Goal: Transaction & Acquisition: Book appointment/travel/reservation

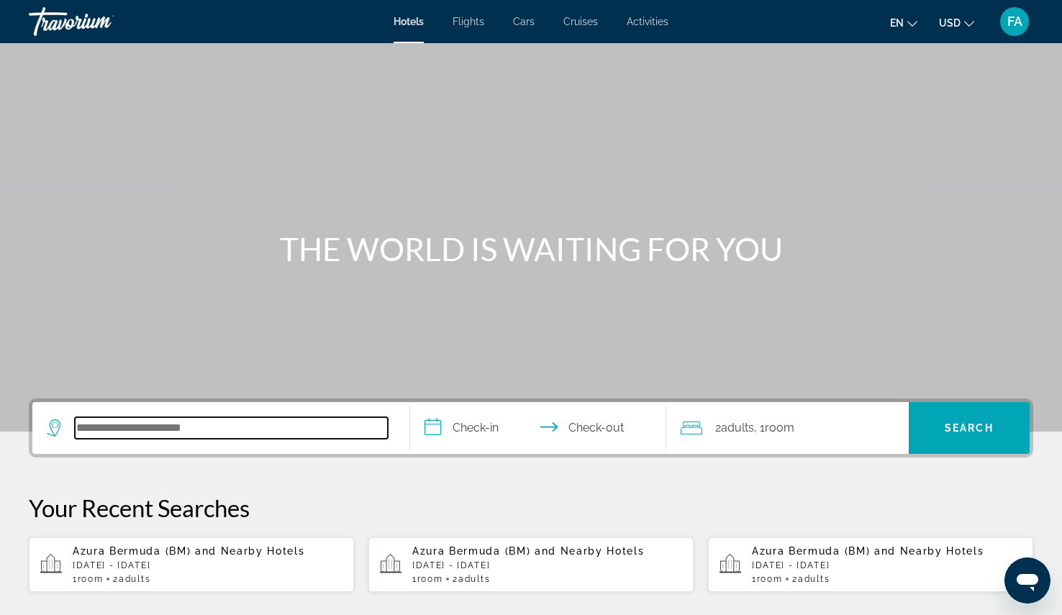
click at [290, 436] on input "Search hotel destination" at bounding box center [231, 428] width 313 height 22
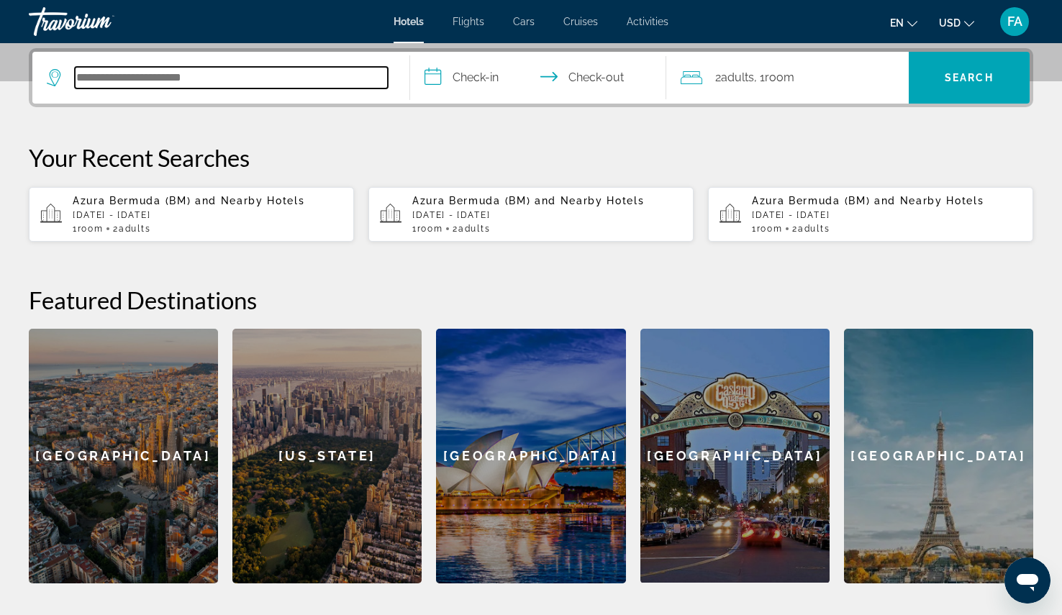
scroll to position [352, 0]
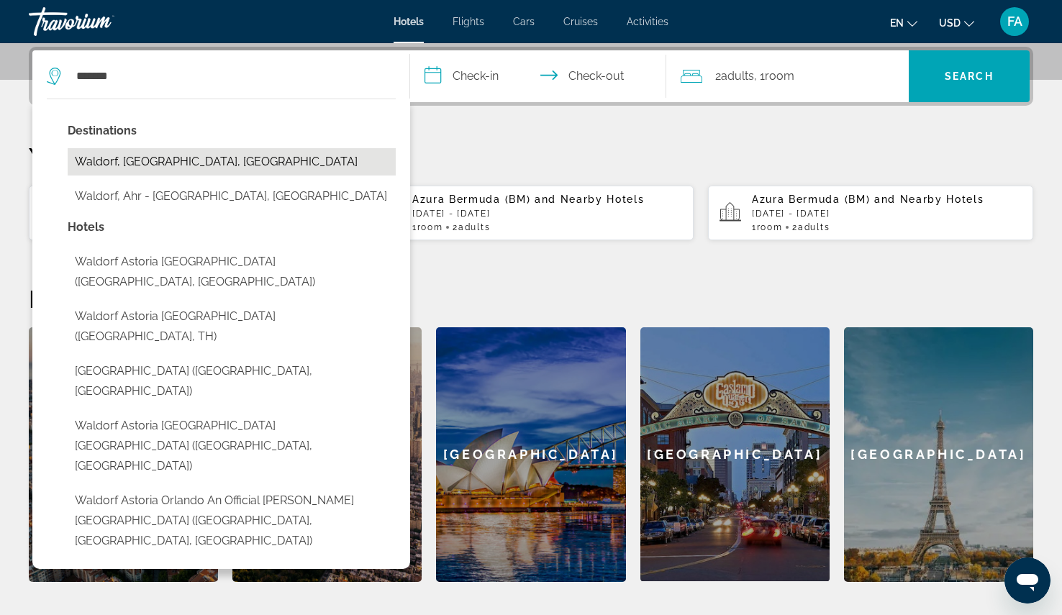
click at [135, 165] on button "Waldorf, [GEOGRAPHIC_DATA], [GEOGRAPHIC_DATA]" at bounding box center [232, 161] width 328 height 27
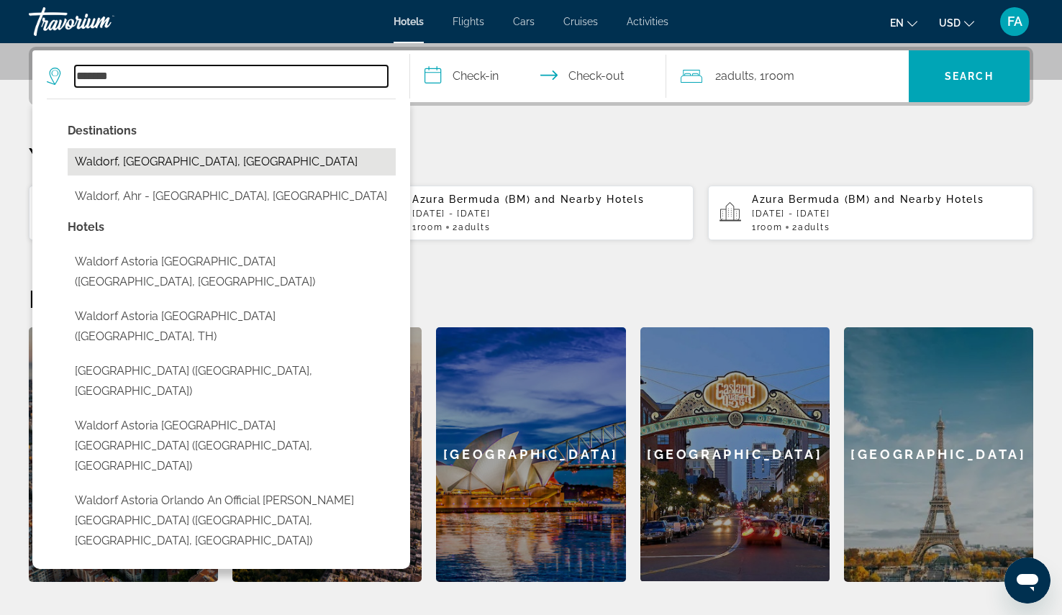
type input "**********"
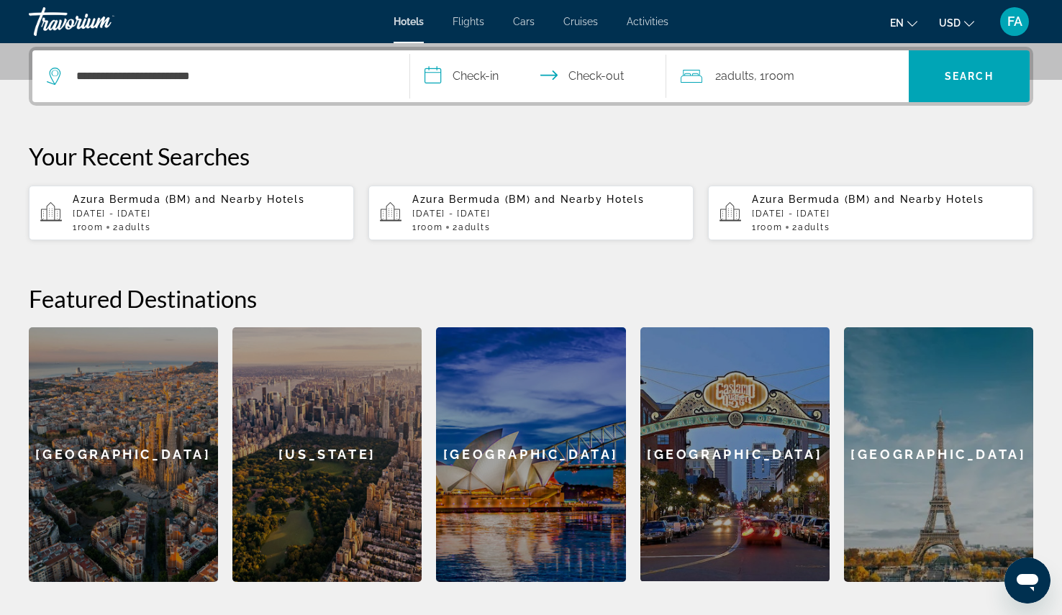
click at [491, 77] on input "**********" at bounding box center [541, 78] width 263 height 56
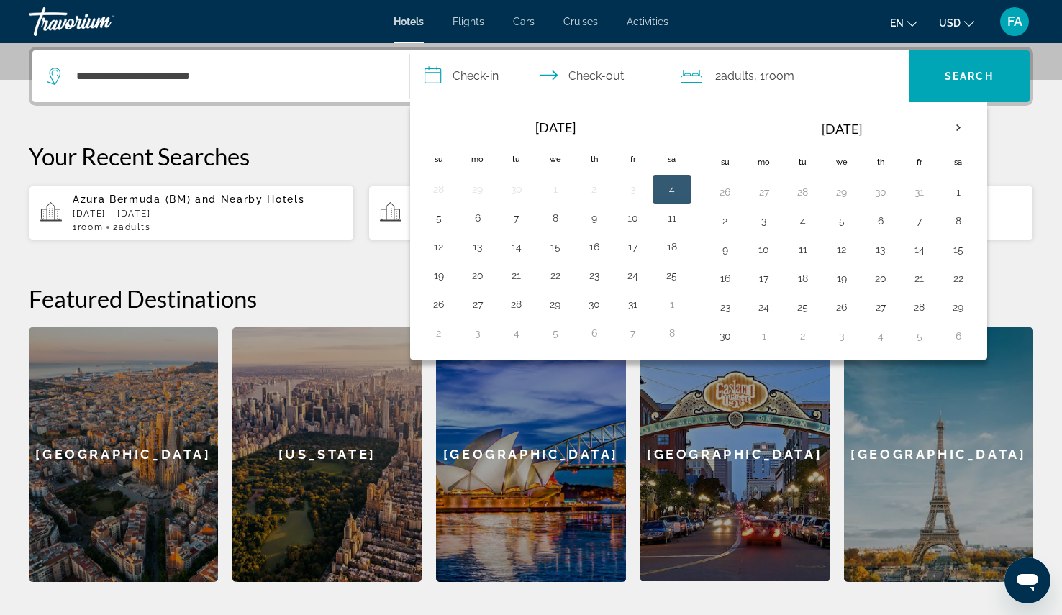
click at [676, 191] on button "4" at bounding box center [671, 189] width 23 height 20
click at [478, 219] on button "6" at bounding box center [477, 218] width 23 height 20
type input "**********"
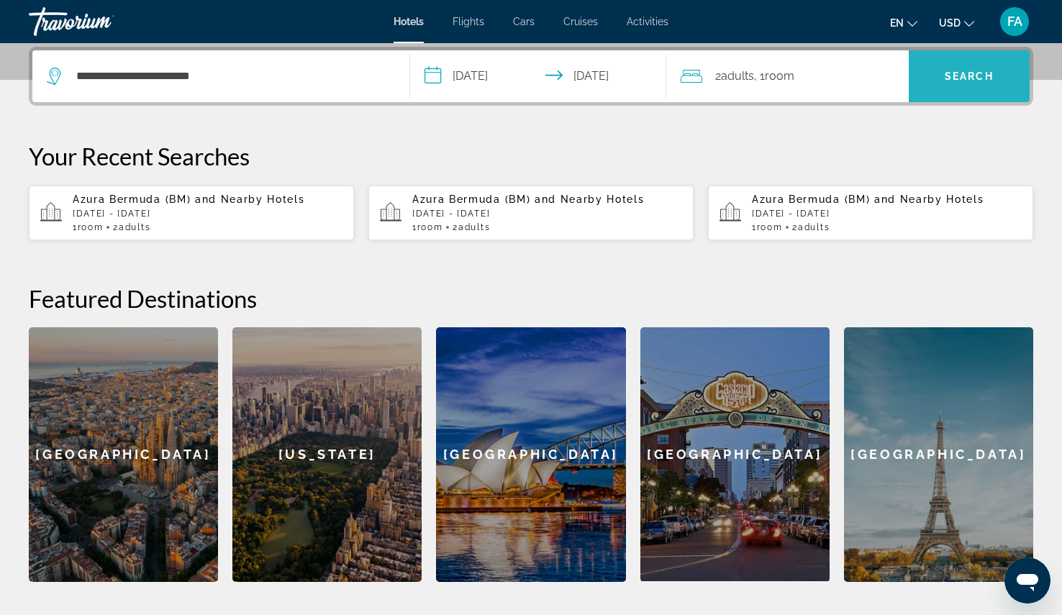
click at [980, 66] on span "Search" at bounding box center [969, 76] width 121 height 35
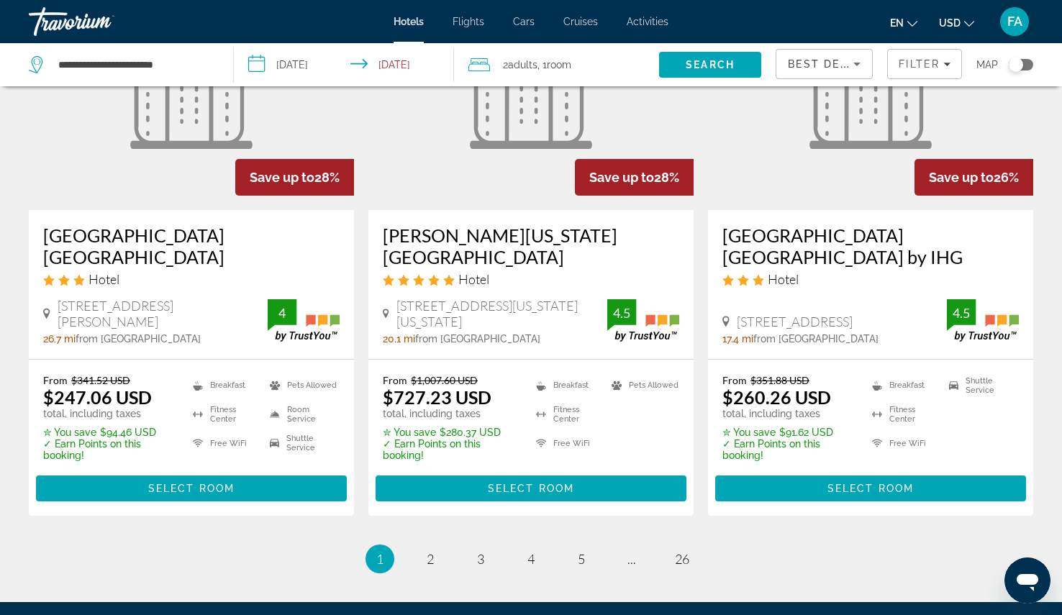
scroll to position [1840, 0]
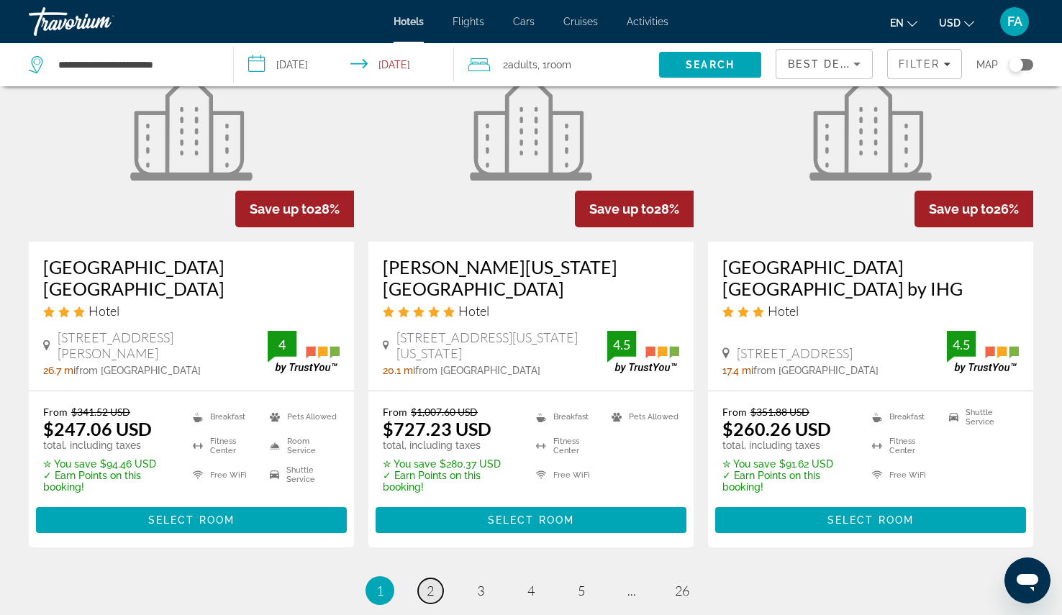
click at [429, 583] on span "2" at bounding box center [430, 591] width 7 height 16
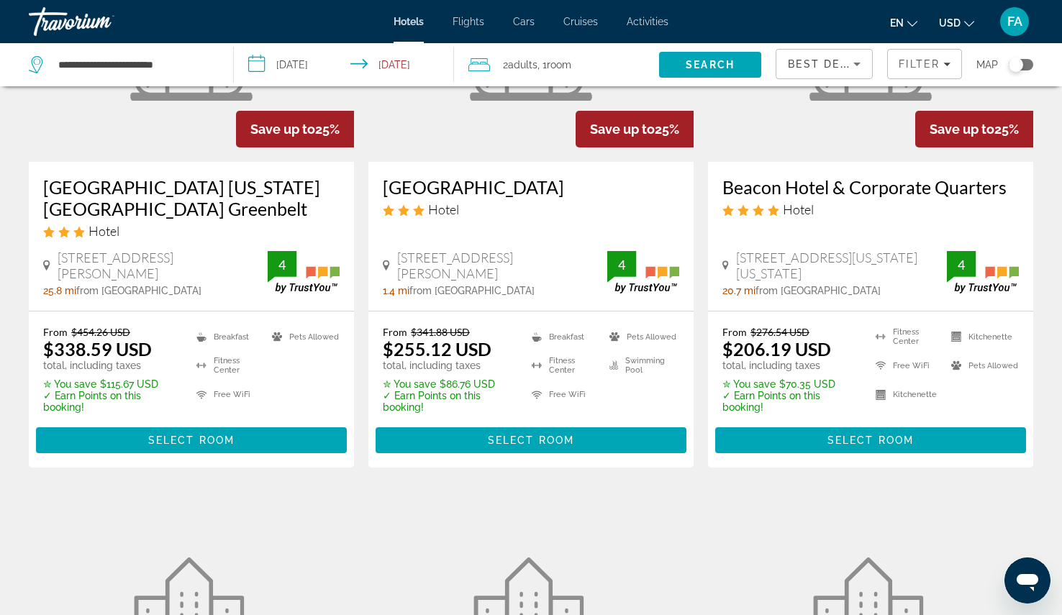
scroll to position [218, 0]
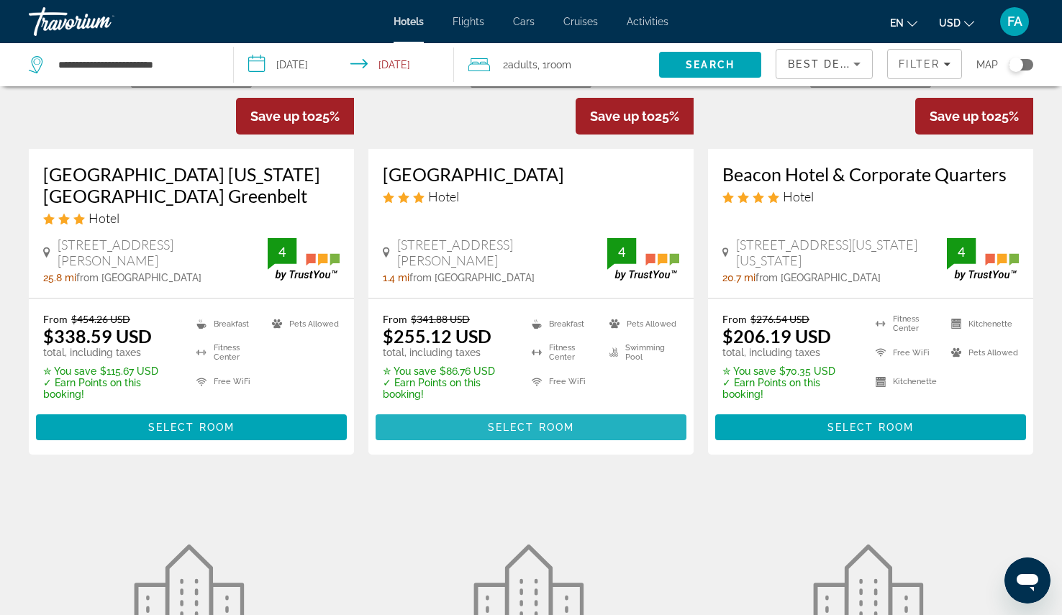
click at [517, 426] on span "Select Room" at bounding box center [531, 428] width 86 height 12
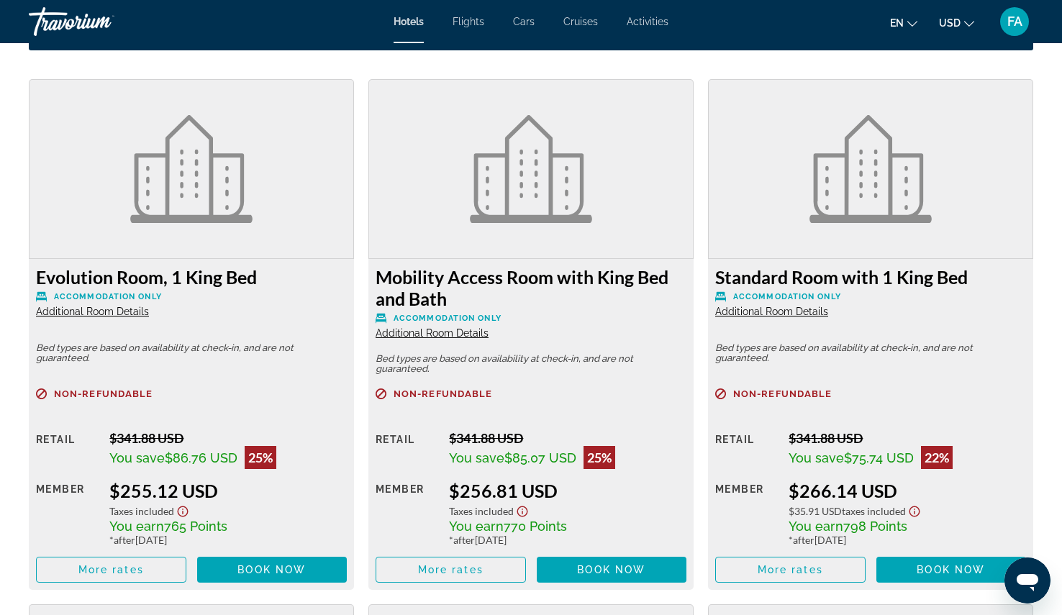
scroll to position [2001, 0]
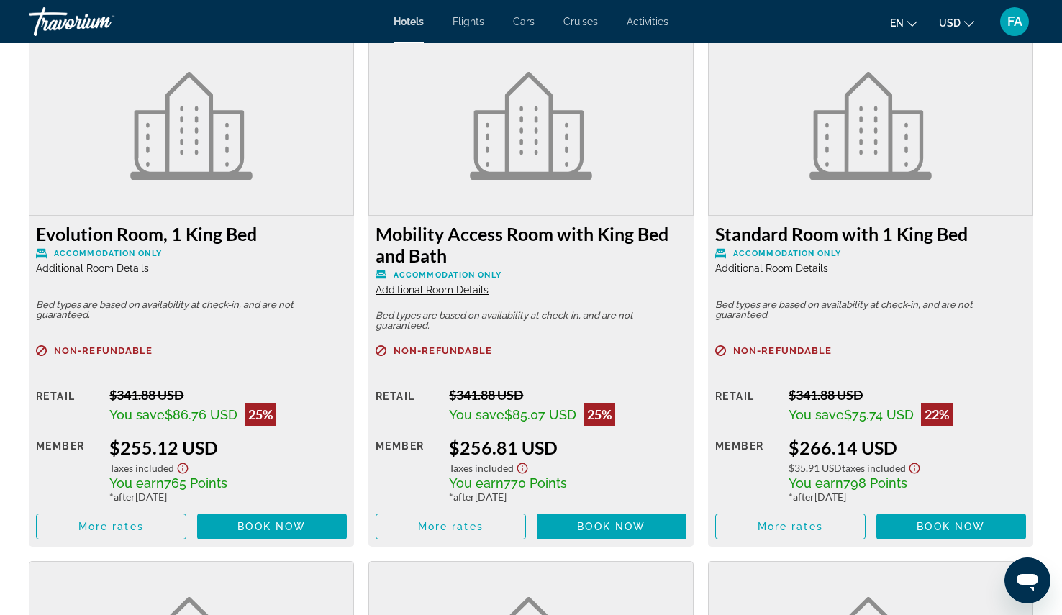
click at [108, 268] on span "Additional Room Details" at bounding box center [92, 269] width 113 height 12
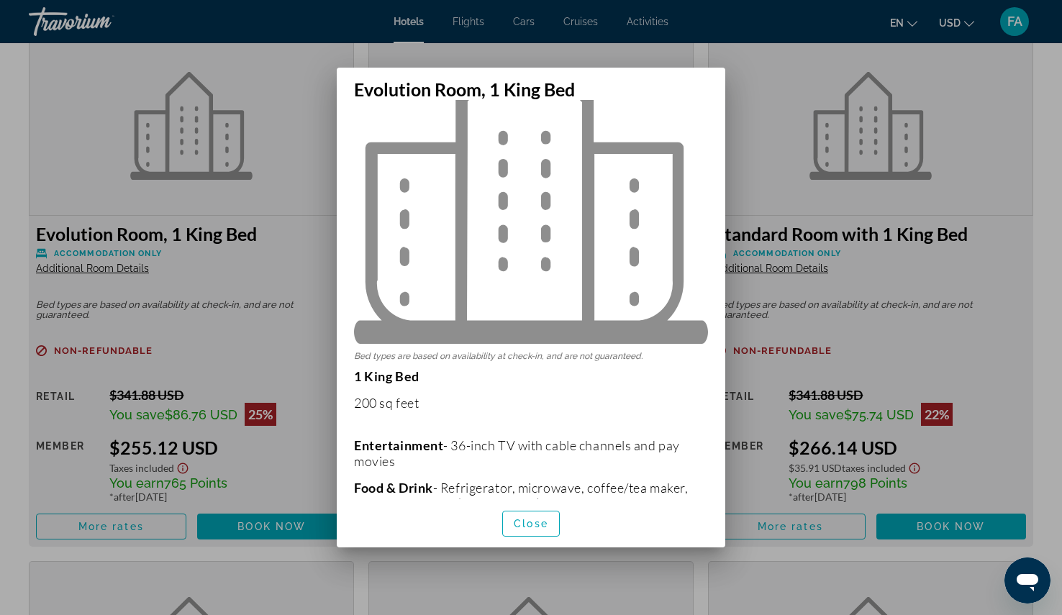
scroll to position [0, 0]
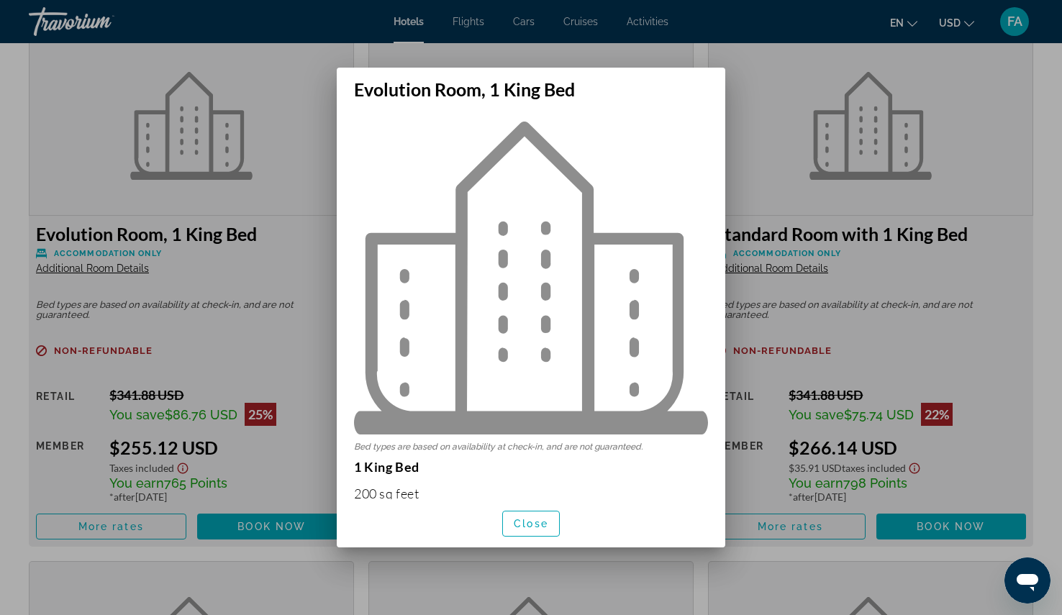
click at [771, 70] on div at bounding box center [531, 307] width 1062 height 615
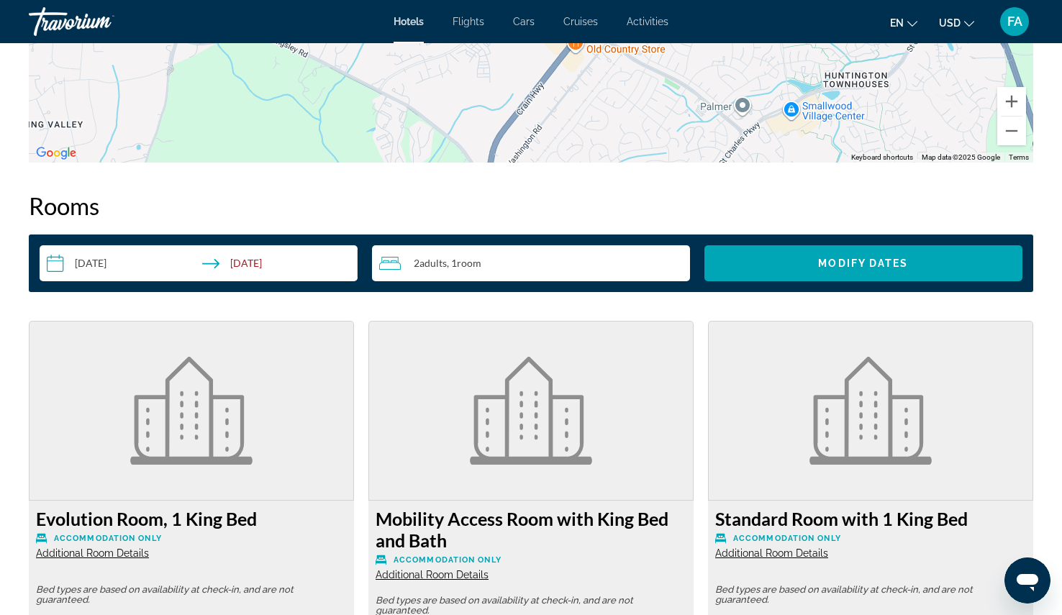
scroll to position [1733, 0]
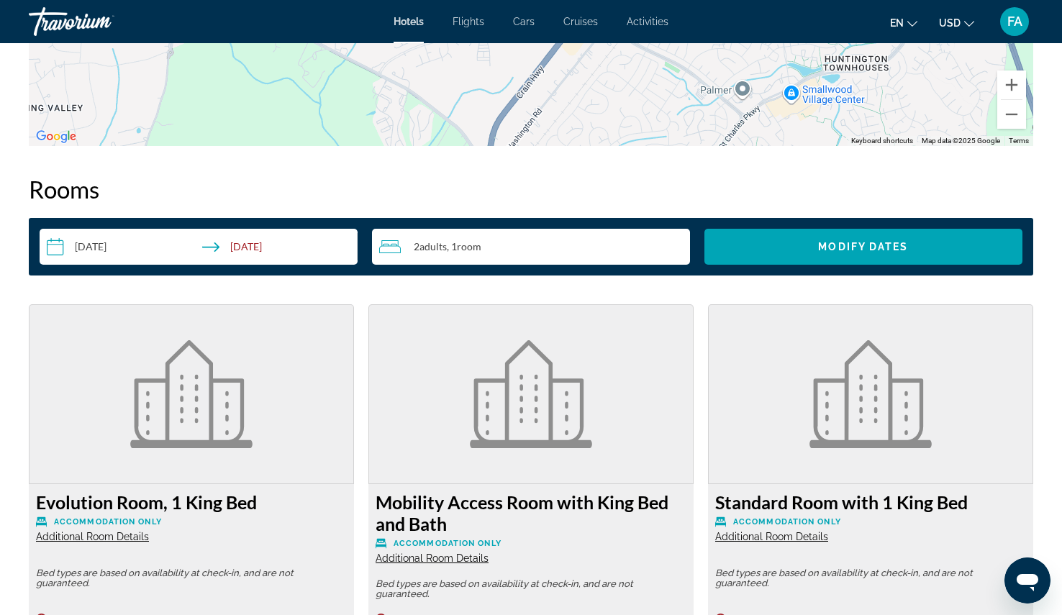
click at [237, 245] on input "**********" at bounding box center [202, 249] width 324 height 40
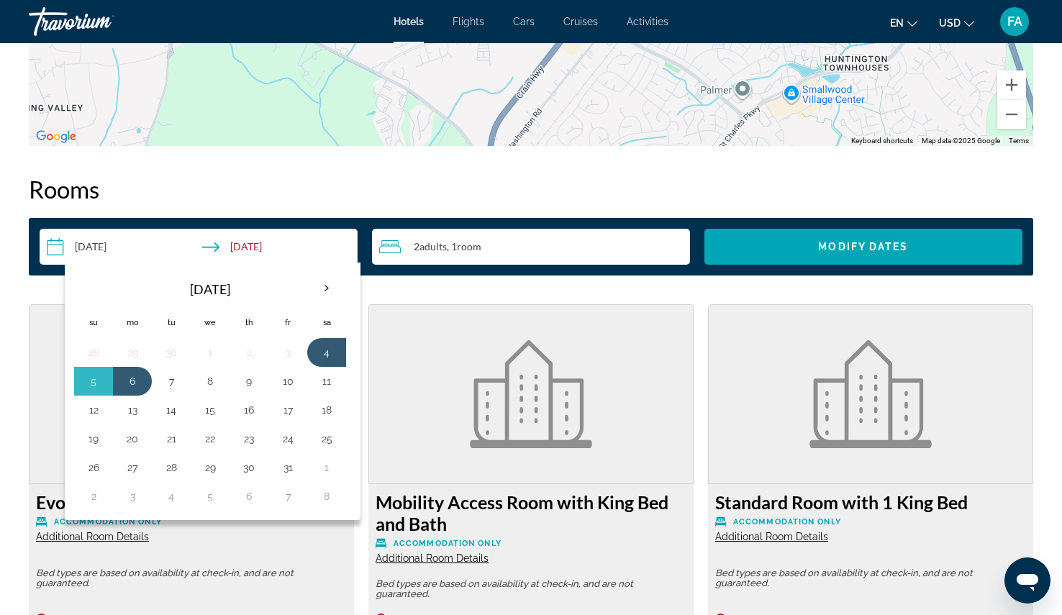
click at [996, 179] on h2 "Rooms" at bounding box center [531, 189] width 1004 height 29
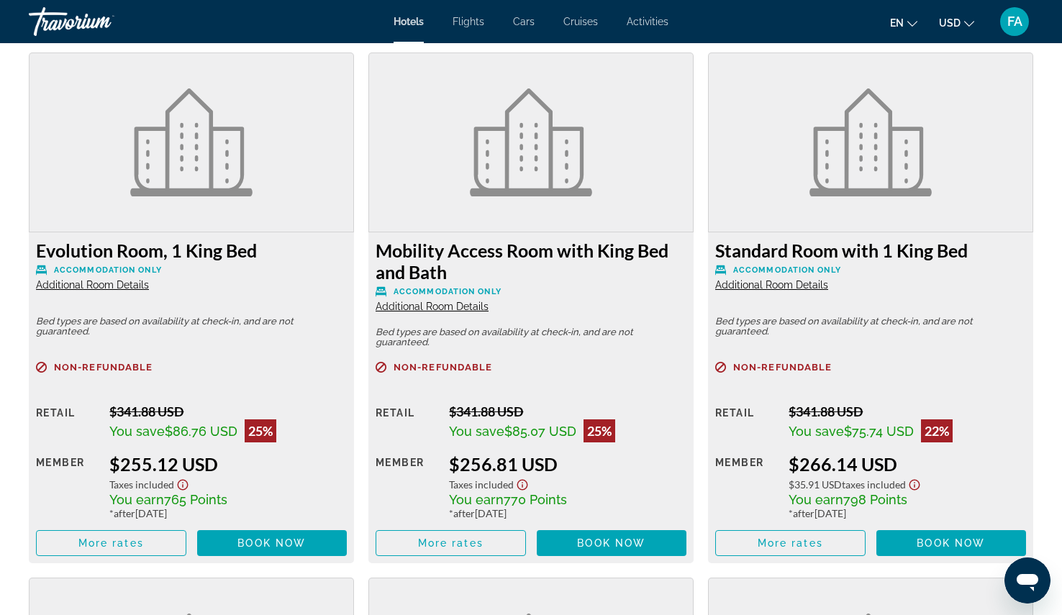
scroll to position [1995, 0]
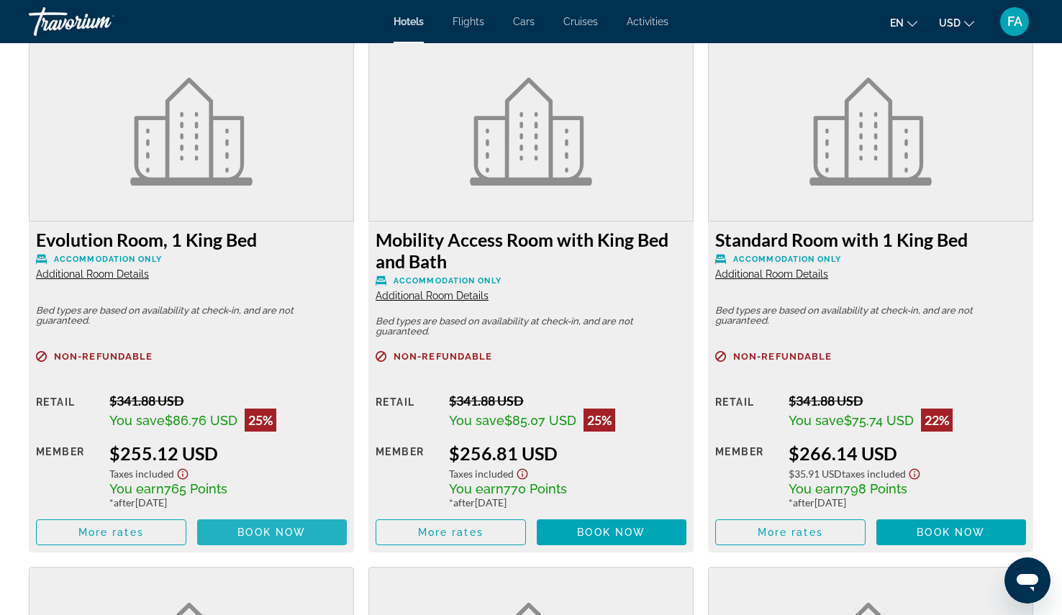
click at [282, 532] on span "Book now" at bounding box center [271, 533] width 68 height 12
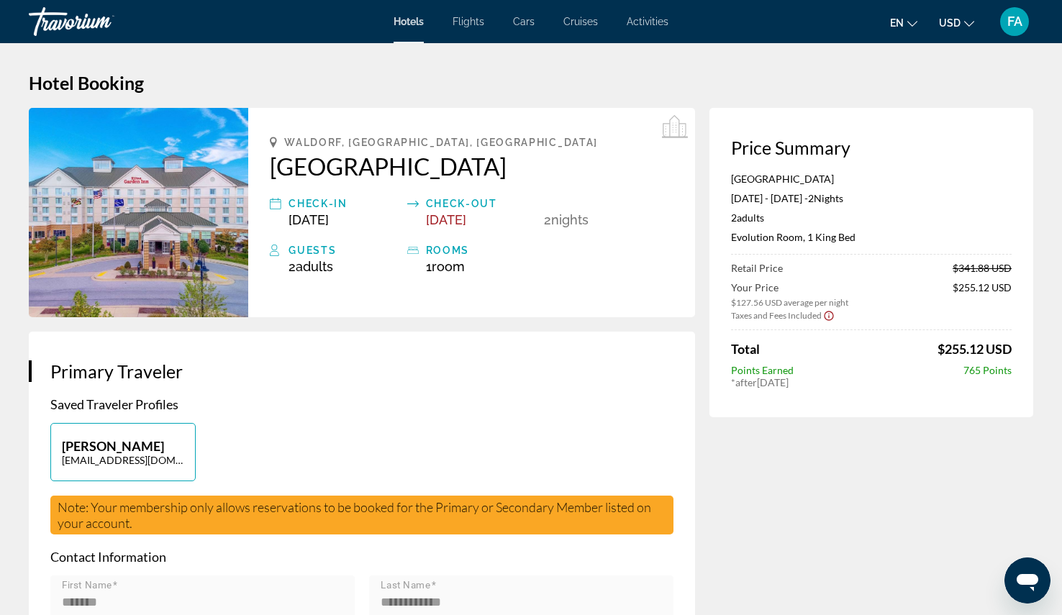
click at [825, 316] on icon "Show Taxes and Fees disclaimer" at bounding box center [829, 315] width 12 height 13
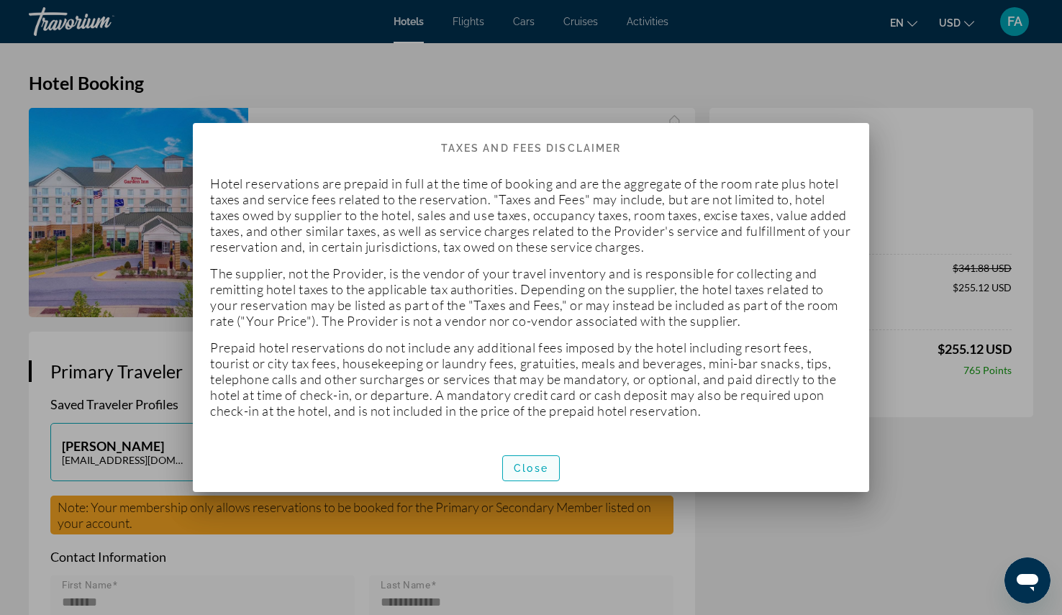
click at [538, 468] on span "Close" at bounding box center [531, 469] width 35 height 12
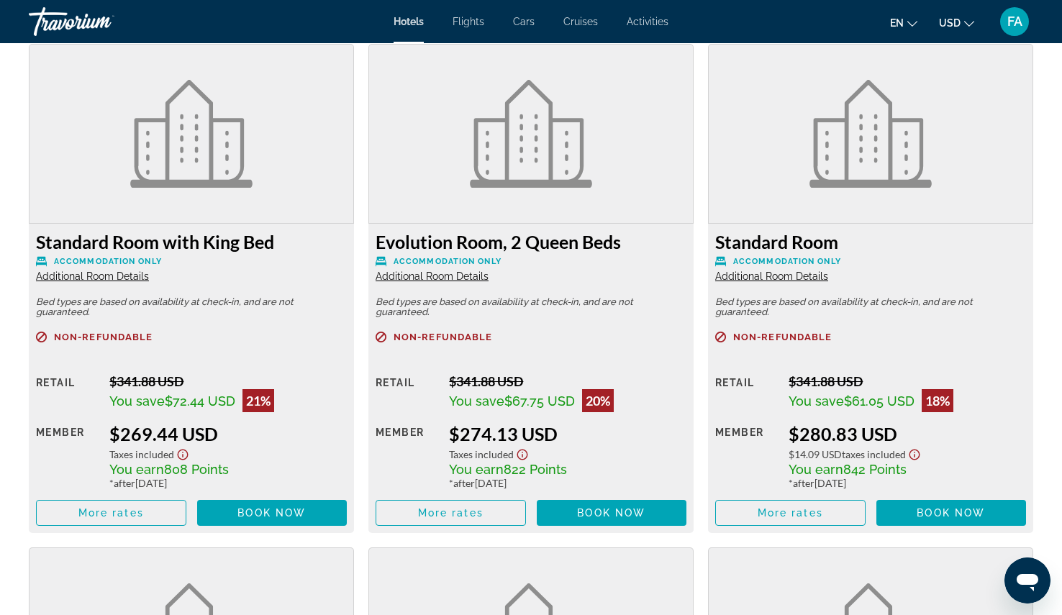
scroll to position [2590, 0]
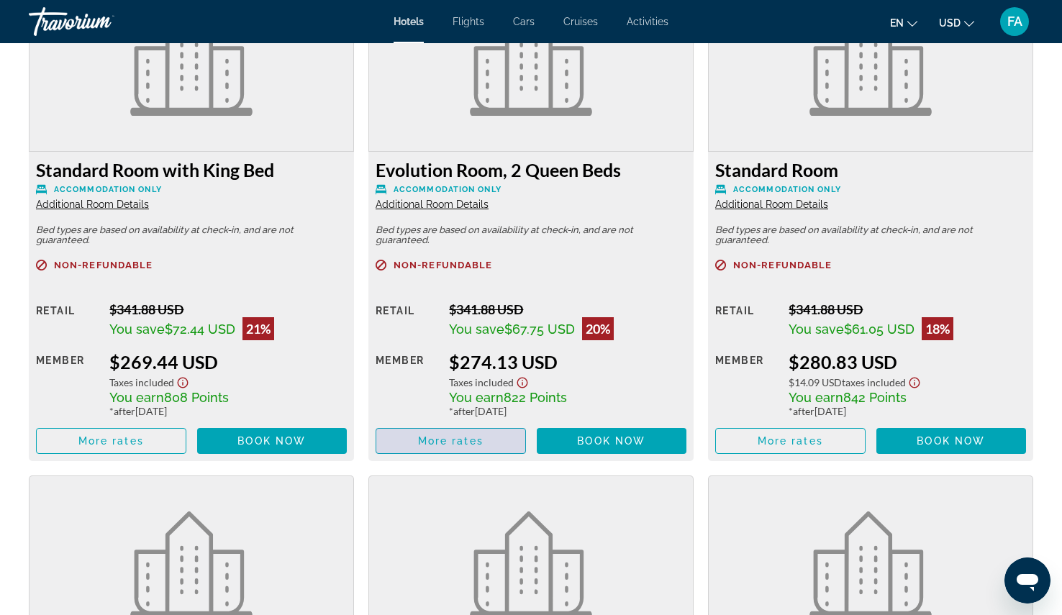
click at [438, 444] on span "More rates" at bounding box center [450, 441] width 65 height 12
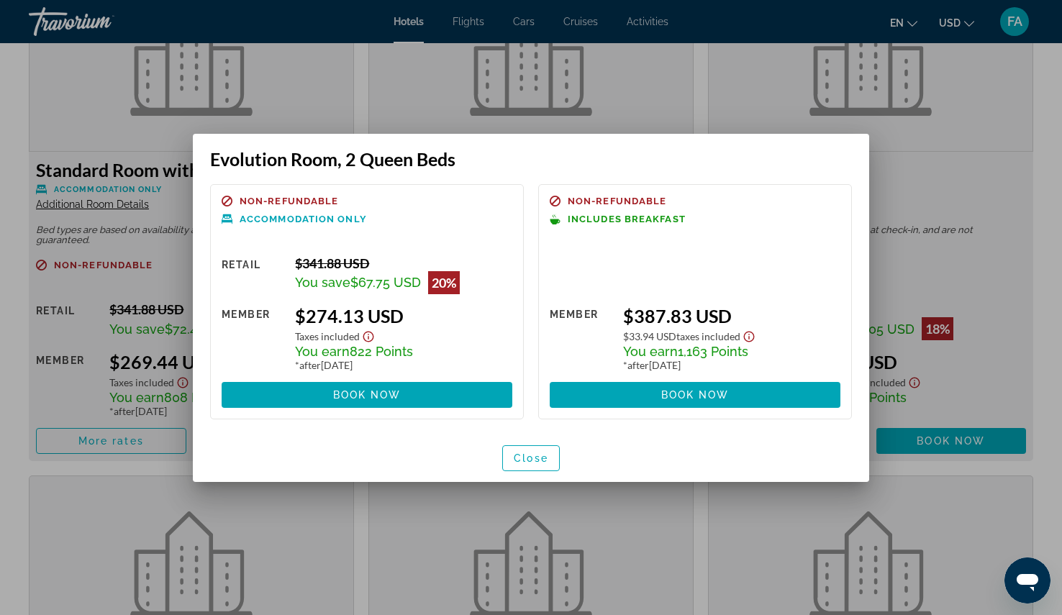
click at [1014, 154] on div at bounding box center [531, 307] width 1062 height 615
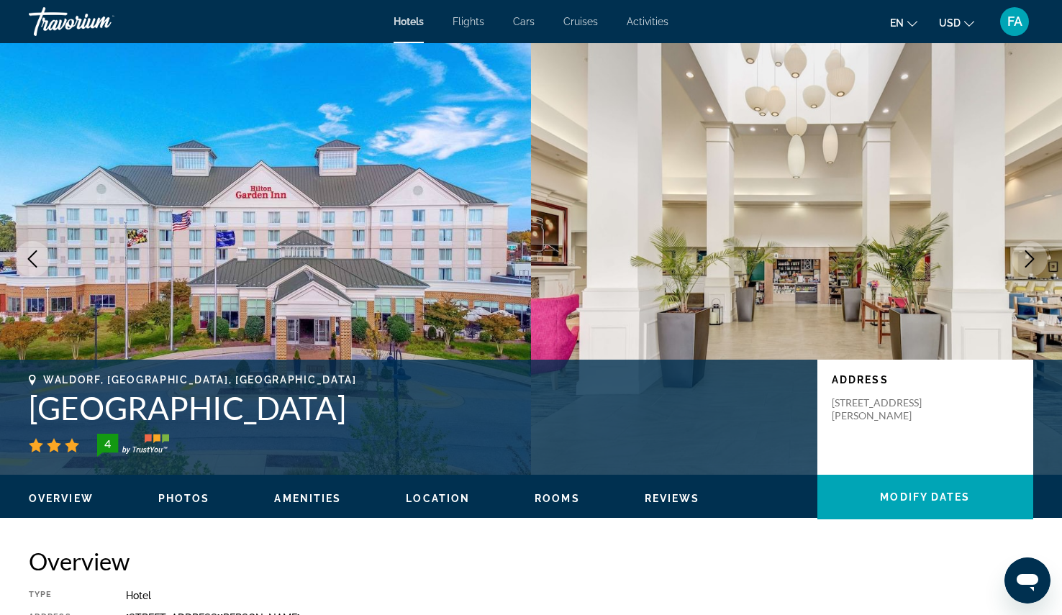
scroll to position [2590, 0]
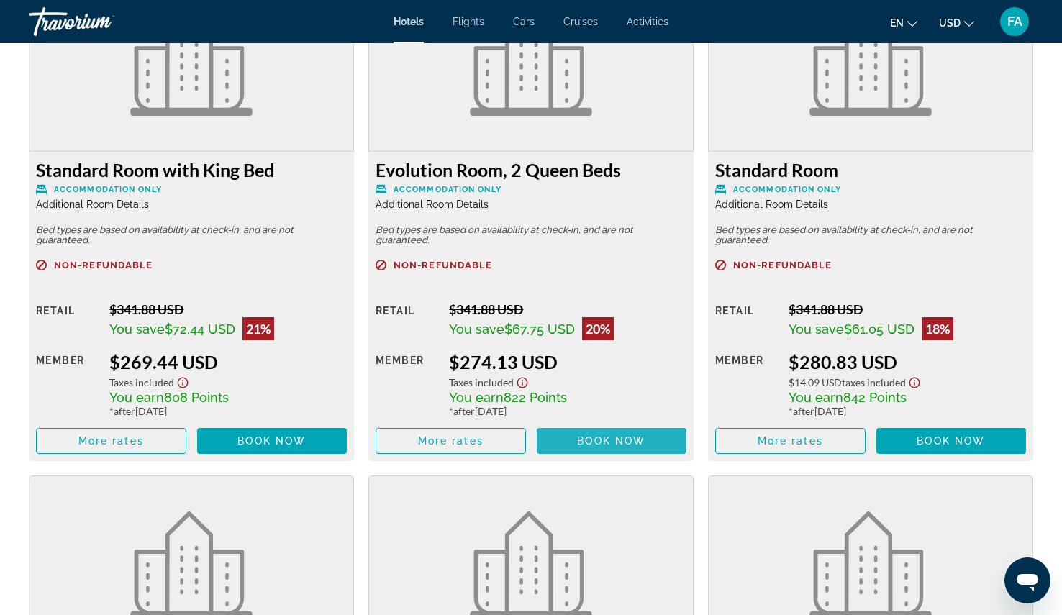
click at [626, 443] on span "Book now" at bounding box center [611, 441] width 68 height 12
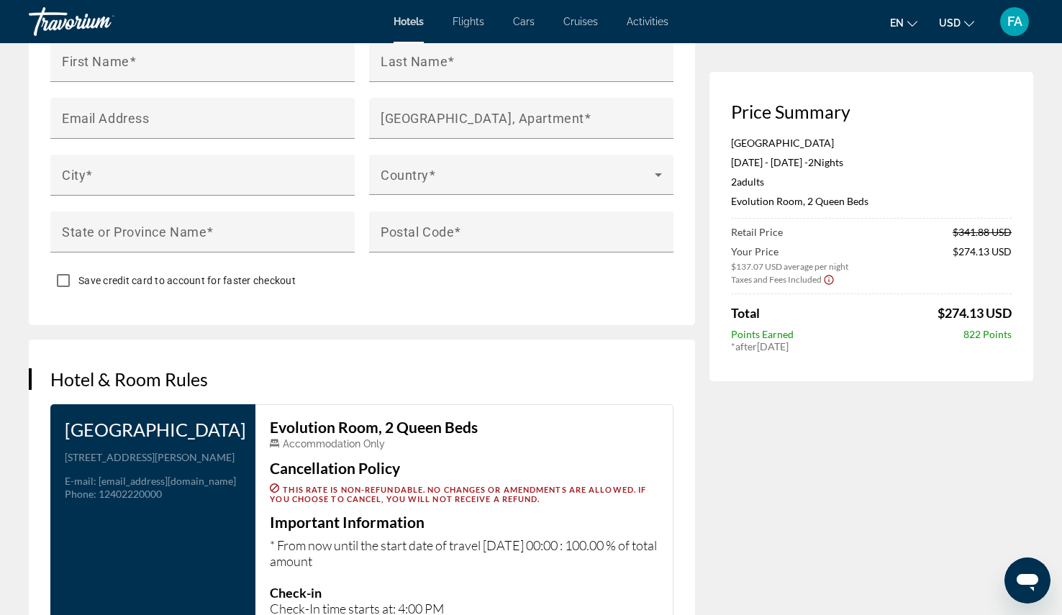
scroll to position [1979, 0]
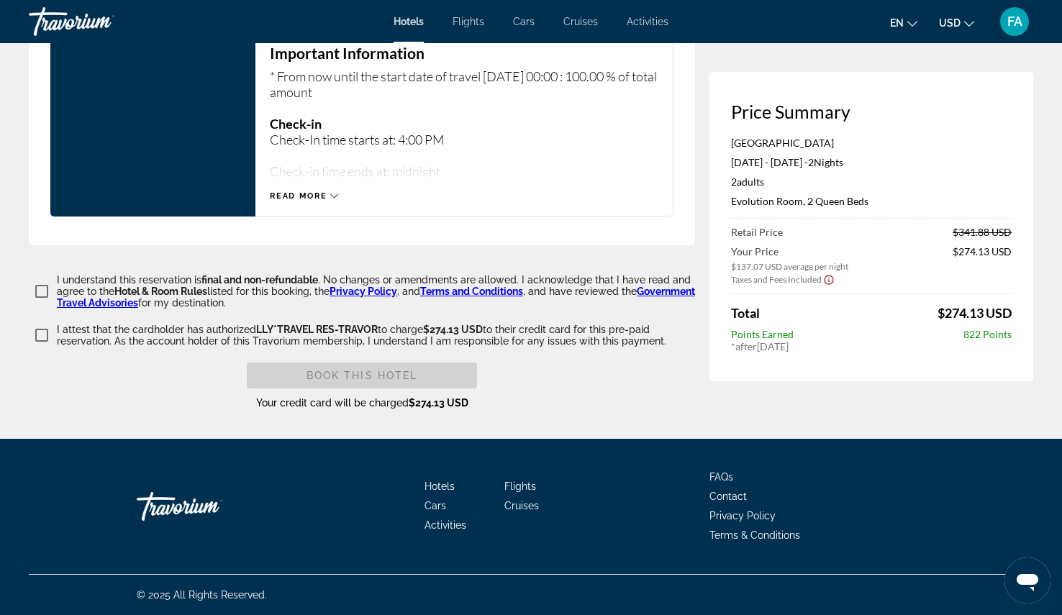
click at [335, 195] on icon "Main content" at bounding box center [334, 196] width 8 height 8
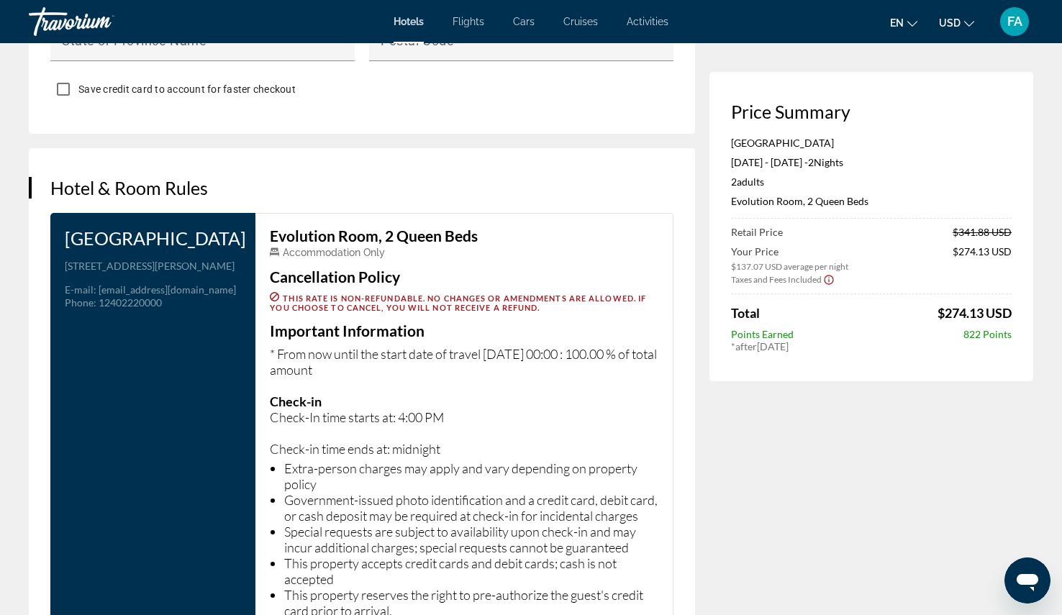
scroll to position [1260, 0]
